Goal: Task Accomplishment & Management: Use online tool/utility

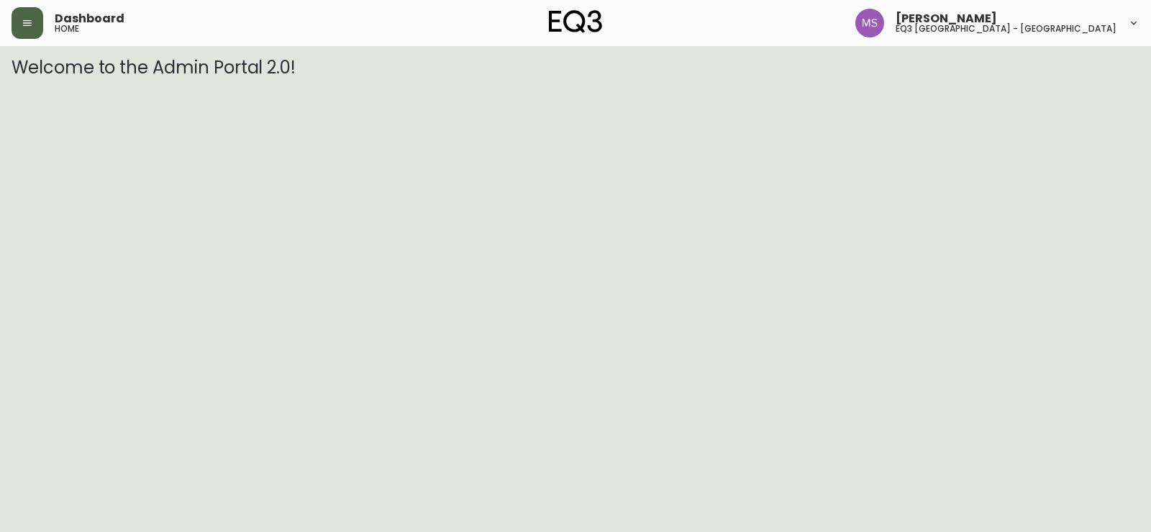
click at [35, 17] on button "button" at bounding box center [28, 23] width 32 height 32
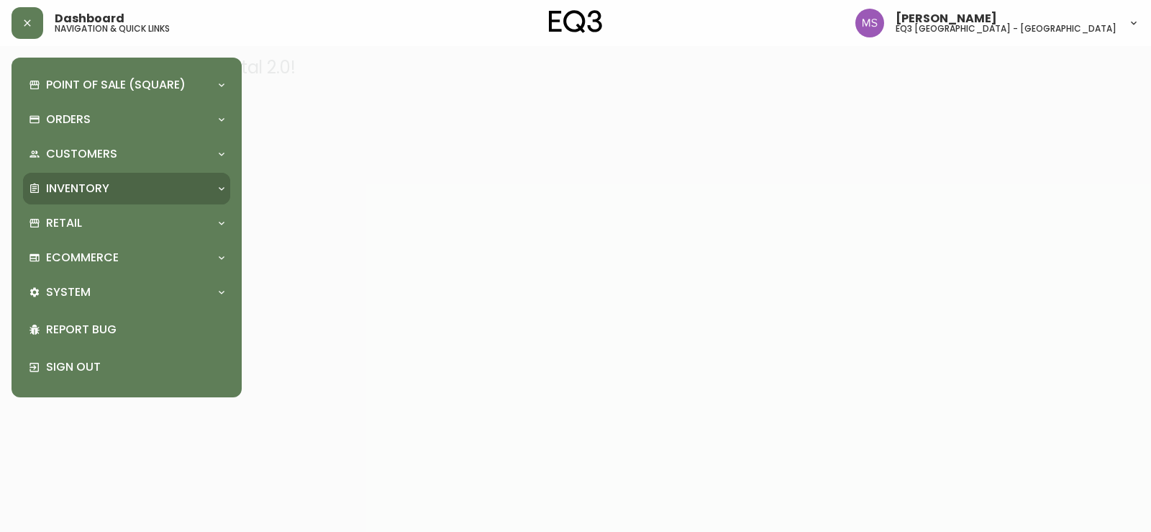
click at [95, 189] on p "Inventory" at bounding box center [77, 189] width 63 height 16
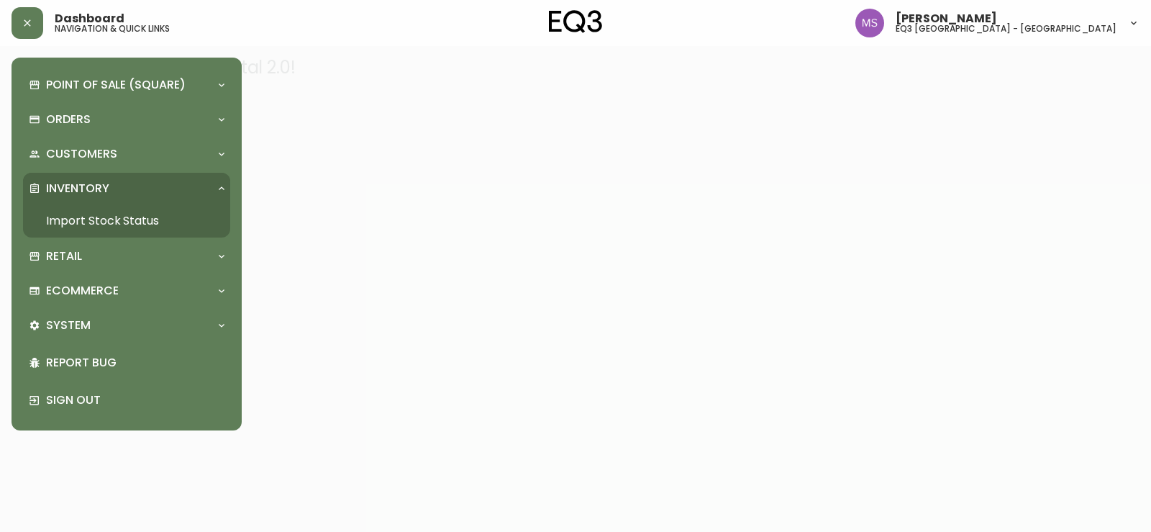
click at [105, 227] on link "Import Stock Status" at bounding box center [126, 220] width 207 height 33
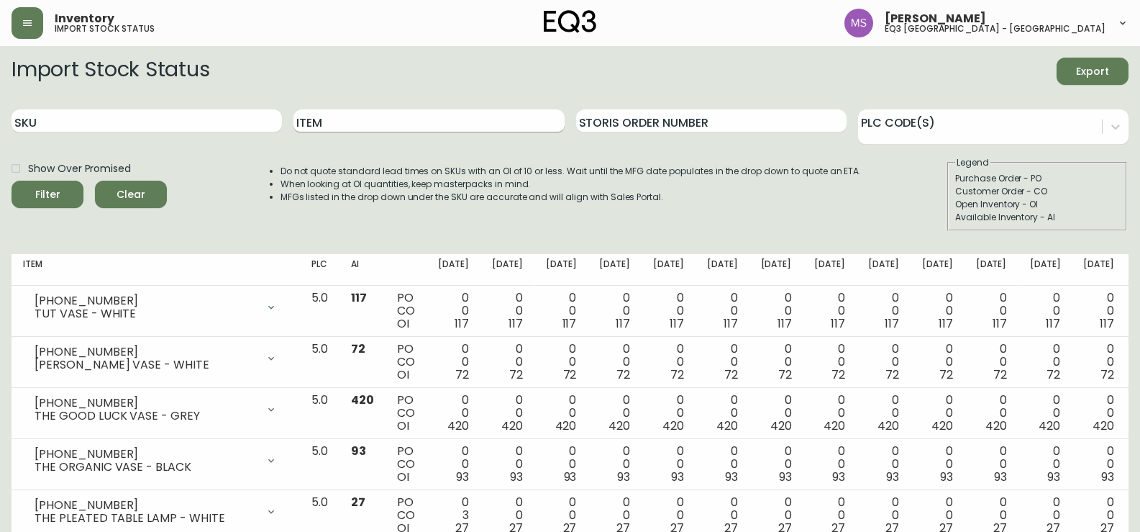
click at [376, 119] on input "Item" at bounding box center [428, 120] width 270 height 23
paste input "7220-103-13-B"
type input "7220-103-13-B"
click at [12, 181] on button "Filter" at bounding box center [48, 194] width 72 height 27
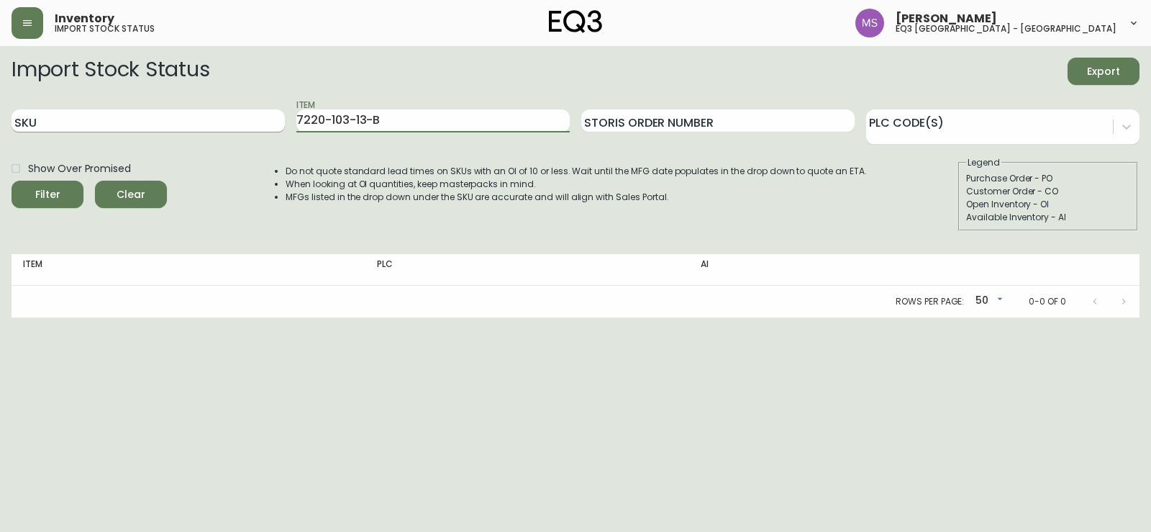
click at [149, 124] on input "SKU" at bounding box center [148, 120] width 273 height 23
paste input "7220-103-13-B"
type input "7220-103-13-B"
drag, startPoint x: 422, startPoint y: 121, endPoint x: 258, endPoint y: 122, distance: 163.3
click at [258, 122] on div "SKU 7220-103-13-B Item 7220-103-13-B Storis Order Number PLC Code(s)" at bounding box center [576, 121] width 1128 height 47
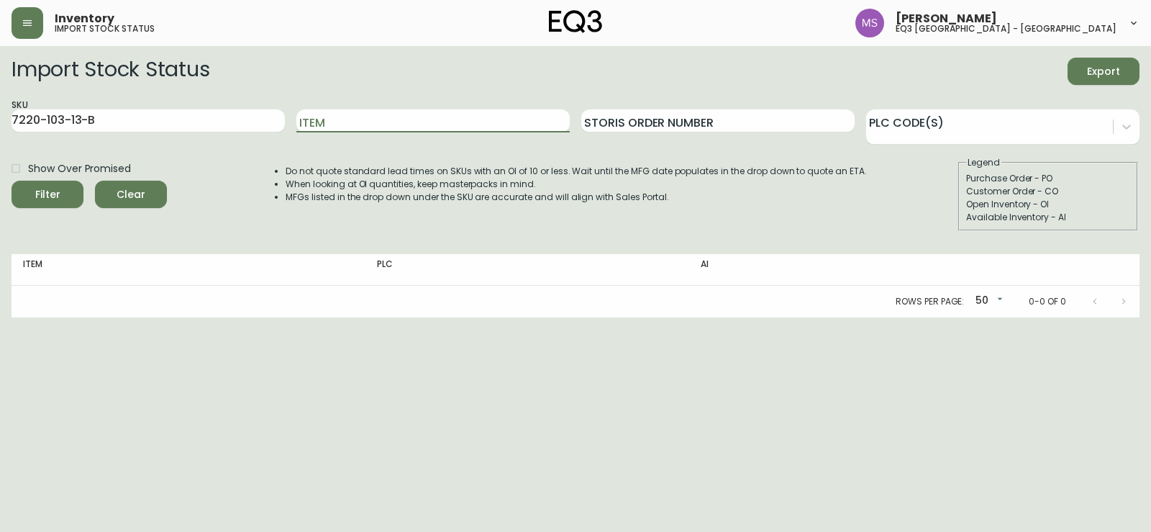
click at [12, 181] on button "Filter" at bounding box center [48, 194] width 72 height 27
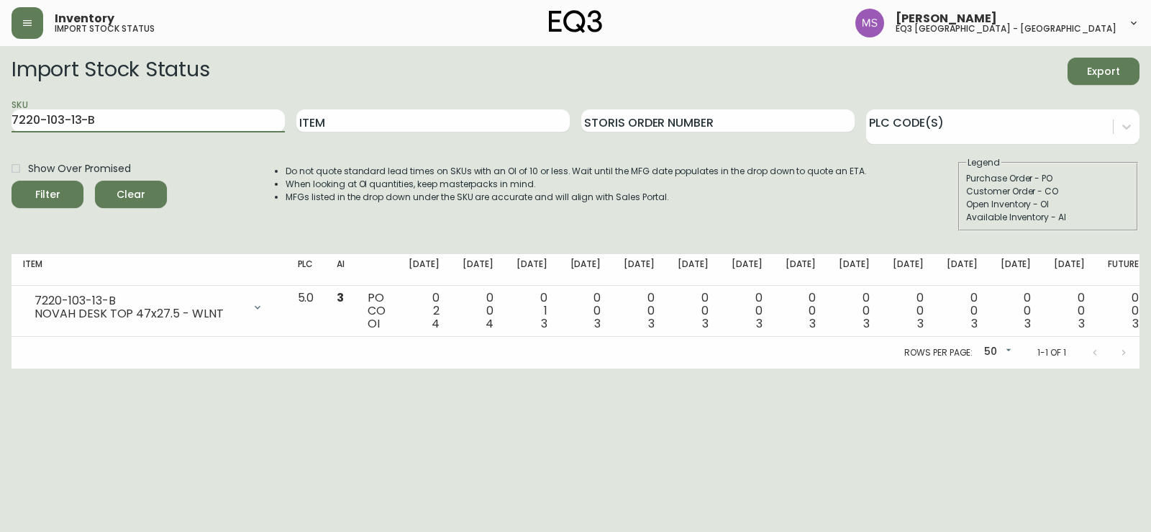
drag, startPoint x: 150, startPoint y: 126, endPoint x: 0, endPoint y: 126, distance: 150.3
click at [0, 126] on main "Import Stock Status Export SKU 7220-103-13-B Item Storis Order Number PLC Code(…" at bounding box center [575, 207] width 1151 height 322
paste input "0-01-A"
click at [12, 181] on button "Filter" at bounding box center [48, 194] width 72 height 27
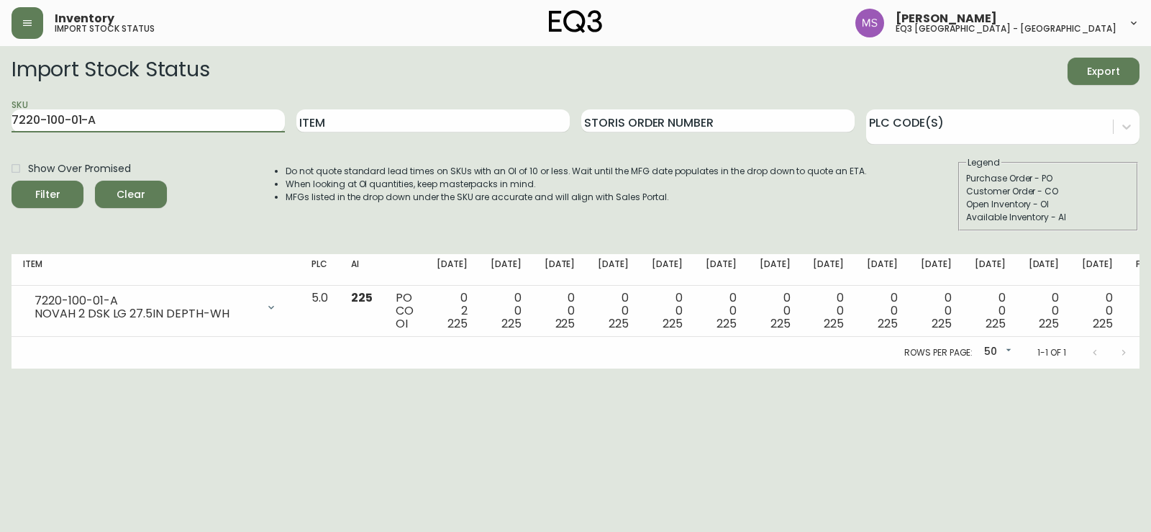
drag, startPoint x: 120, startPoint y: 127, endPoint x: 0, endPoint y: 126, distance: 120.1
click at [0, 126] on main "Import Stock Status Export SKU 7220-100-01-A Item Storis Order Number PLC Code(…" at bounding box center [575, 207] width 1151 height 322
paste input "3-01-C"
click at [12, 181] on button "Filter" at bounding box center [48, 194] width 72 height 27
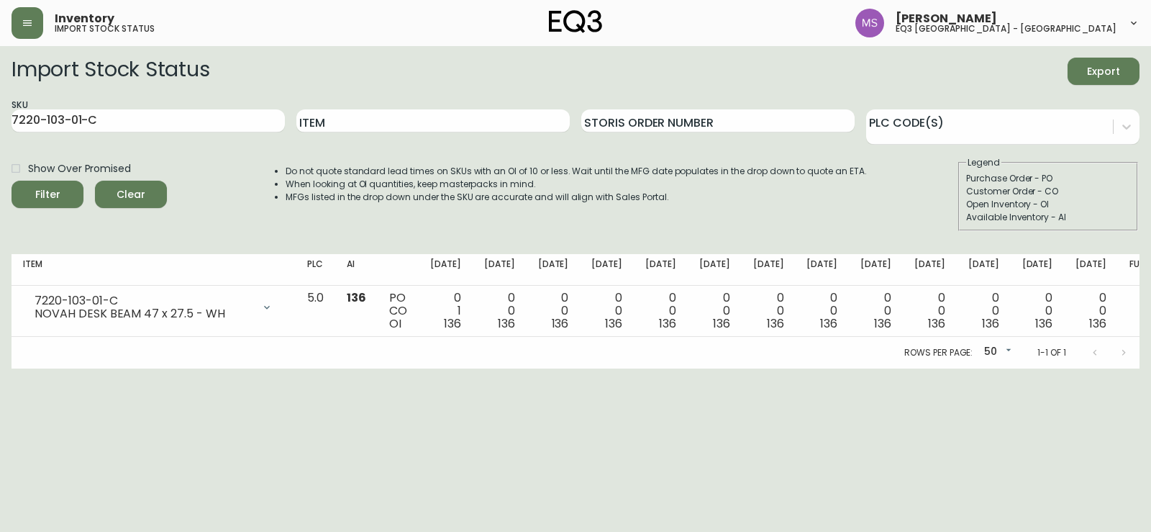
click at [22, 368] on html "Inventory import stock status [PERSON_NAME] eq3 [GEOGRAPHIC_DATA] - st laurent …" at bounding box center [575, 184] width 1151 height 368
drag, startPoint x: 157, startPoint y: 134, endPoint x: 37, endPoint y: 114, distance: 121.1
click at [37, 116] on div "SKU 7220-103-01-C" at bounding box center [148, 121] width 273 height 47
click at [101, 124] on input "7220-103-01-C" at bounding box center [148, 120] width 273 height 23
drag, startPoint x: 64, startPoint y: 124, endPoint x: 0, endPoint y: 115, distance: 64.6
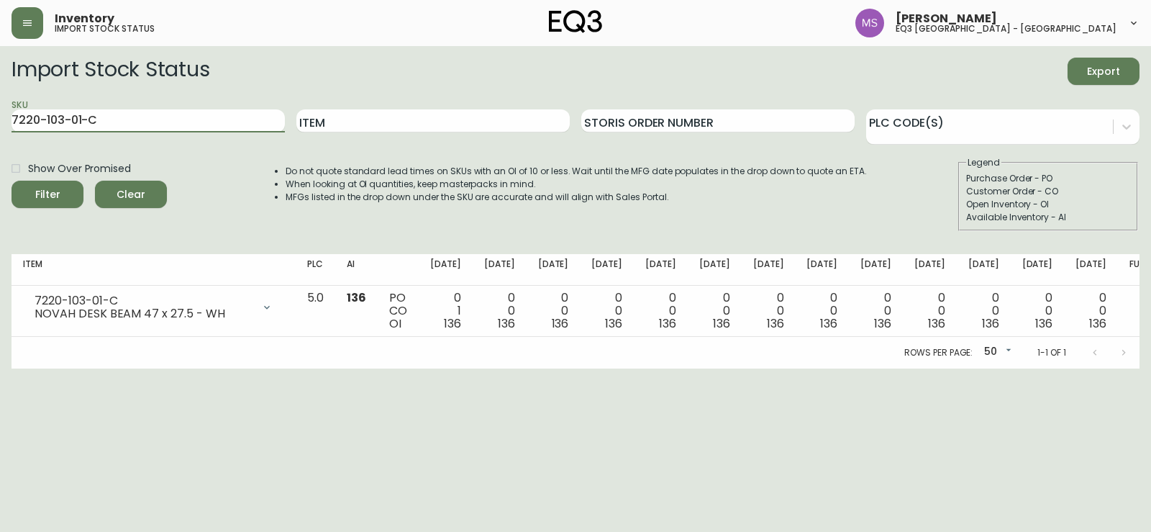
click at [0, 115] on main "Import Stock Status Export SKU 7220-103-01-C Item Storis Order Number PLC Code(…" at bounding box center [575, 207] width 1151 height 322
paste input "300-1-A"
click at [12, 181] on button "Filter" at bounding box center [48, 194] width 72 height 27
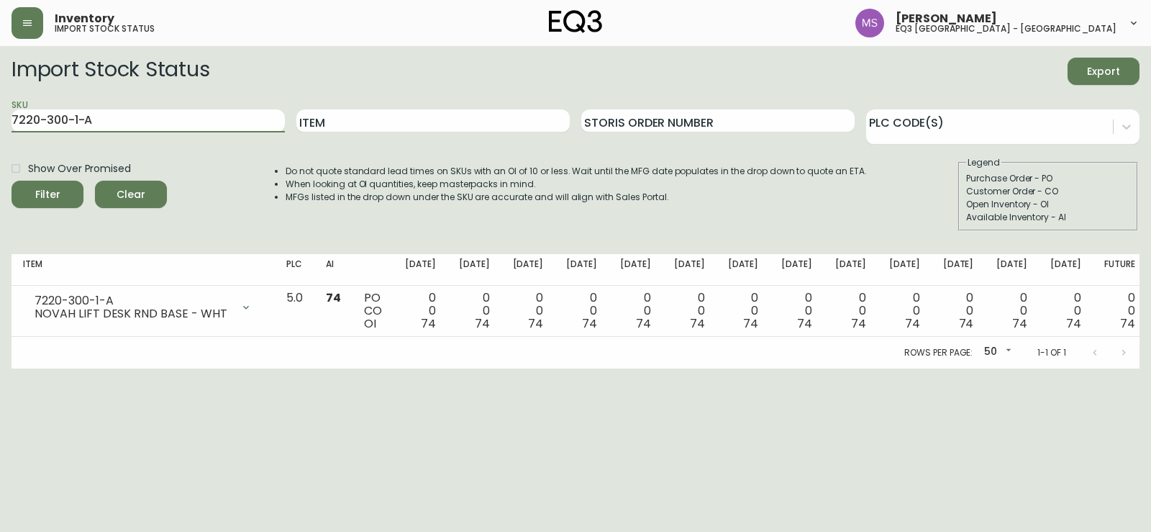
drag, startPoint x: 0, startPoint y: 108, endPoint x: 0, endPoint y: 100, distance: 7.9
click at [0, 100] on main "Import Stock Status Export SKU 7220-300-1-A Item Storis Order Number PLC Code(s…" at bounding box center [575, 207] width 1151 height 322
paste input "103-13-B"
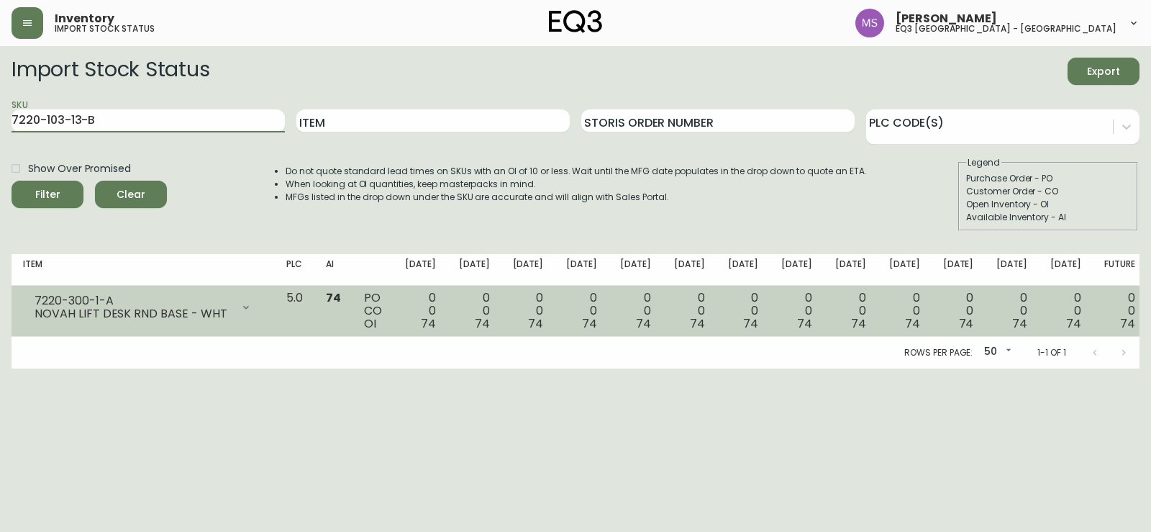
type input "7220-103-13-B"
click at [12, 181] on button "Filter" at bounding box center [48, 194] width 72 height 27
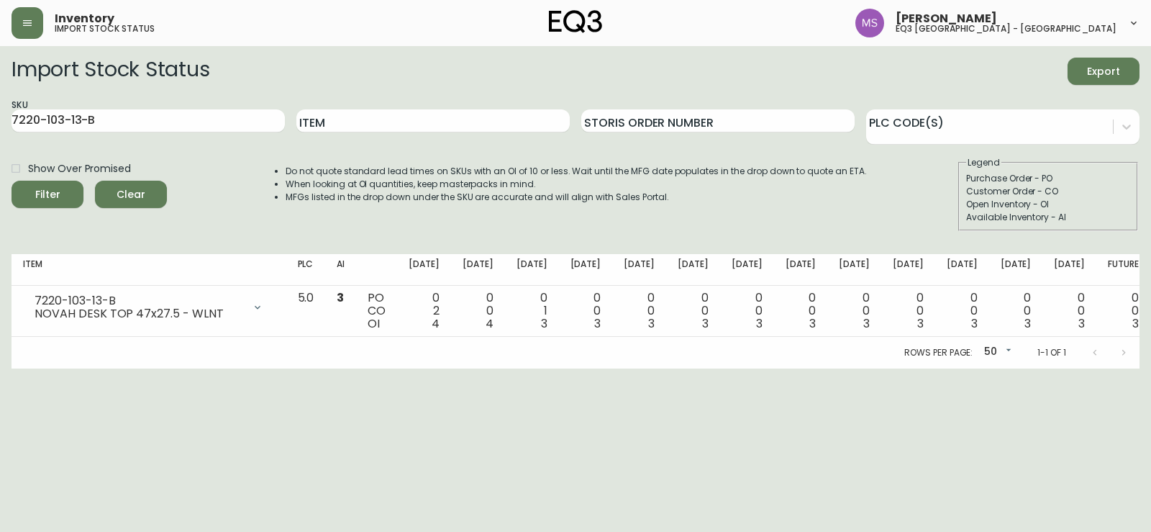
click at [12, 368] on html "Inventory import stock status [PERSON_NAME] eq3 [GEOGRAPHIC_DATA] - st laurent …" at bounding box center [575, 184] width 1151 height 368
